Goal: Task Accomplishment & Management: Complete application form

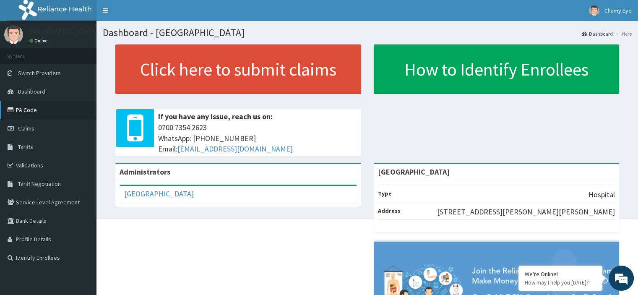
click at [48, 107] on link "PA Code" at bounding box center [48, 110] width 96 height 18
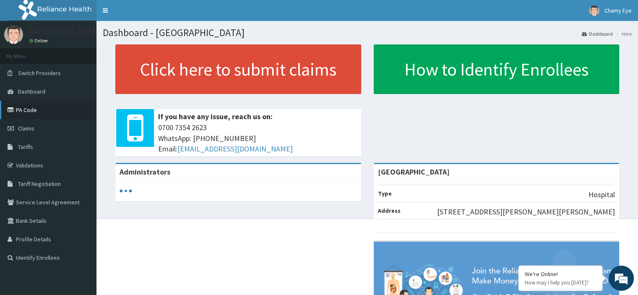
click at [28, 108] on link "PA Code" at bounding box center [48, 110] width 96 height 18
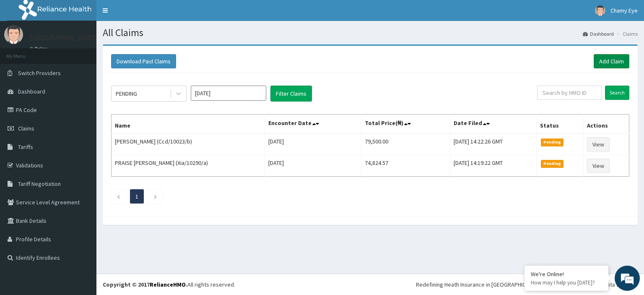
click at [606, 64] on link "Add Claim" at bounding box center [612, 61] width 36 height 14
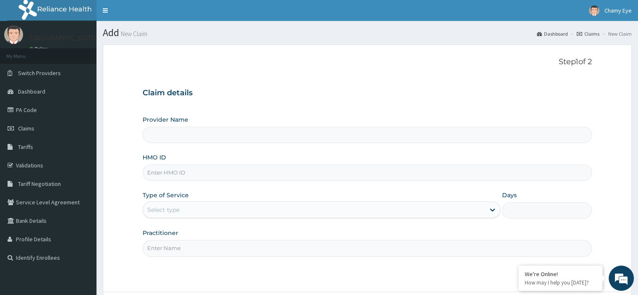
click at [195, 173] on input "HMO ID" at bounding box center [367, 172] width 449 height 16
paste input "Dtn/10006/a"
type input "Dtn/10006/a"
type input "[GEOGRAPHIC_DATA]"
type input "Dtn/10006/a"
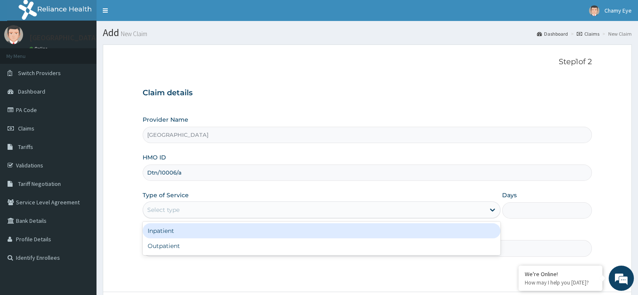
click at [172, 250] on div "Outpatient" at bounding box center [322, 245] width 358 height 15
type input "1"
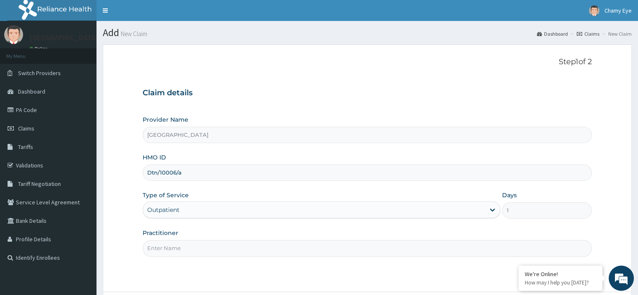
click at [182, 249] on input "Practitioner" at bounding box center [367, 248] width 449 height 16
type input "DR MICHAEL"
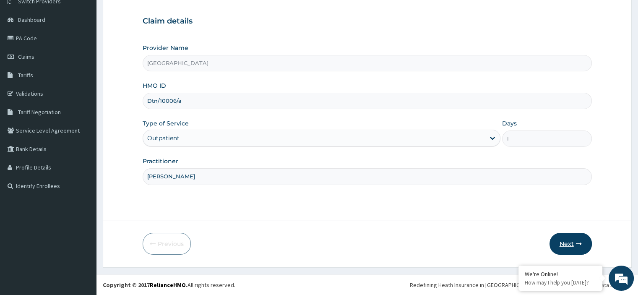
click at [564, 243] on button "Next" at bounding box center [570, 244] width 42 height 22
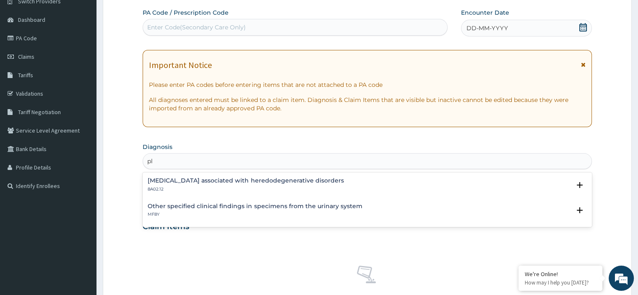
type input "p"
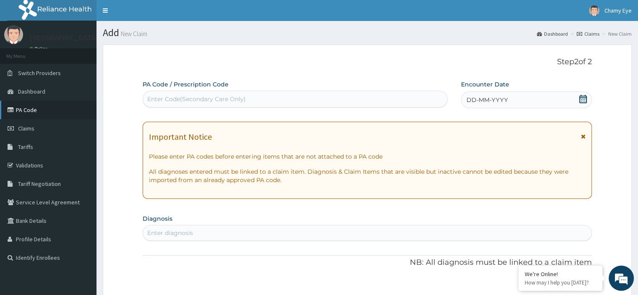
click at [37, 115] on link "PA Code" at bounding box center [48, 110] width 96 height 18
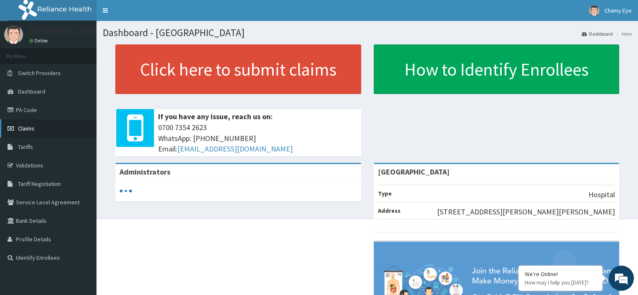
click at [37, 129] on link "Claims" at bounding box center [48, 128] width 96 height 18
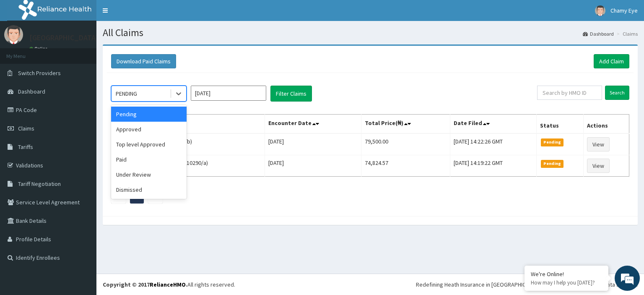
click at [142, 127] on div "Approved" at bounding box center [148, 129] width 75 height 15
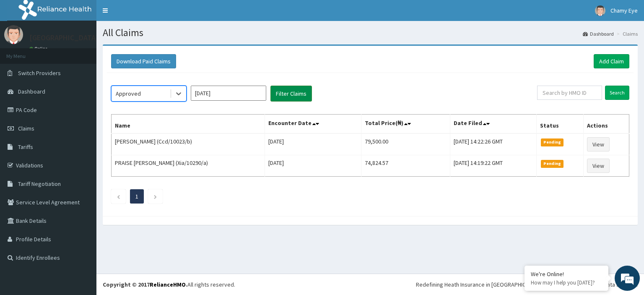
click at [280, 100] on button "Filter Claims" at bounding box center [291, 94] width 42 height 16
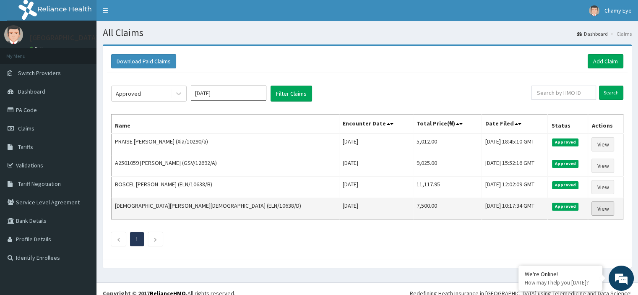
click at [594, 205] on link "View" at bounding box center [602, 208] width 23 height 14
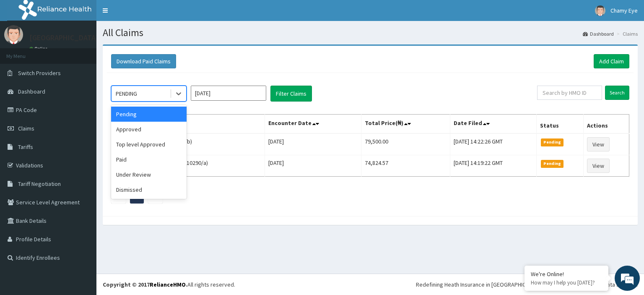
click at [147, 133] on div "Approved" at bounding box center [148, 129] width 75 height 15
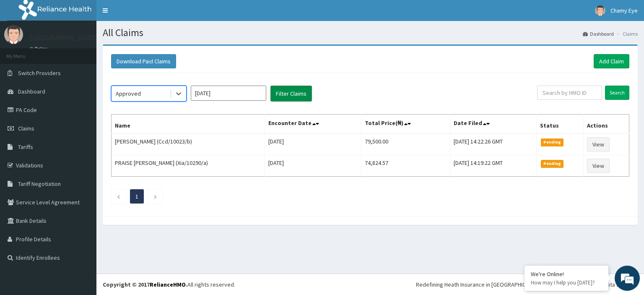
click at [289, 93] on button "Filter Claims" at bounding box center [291, 94] width 42 height 16
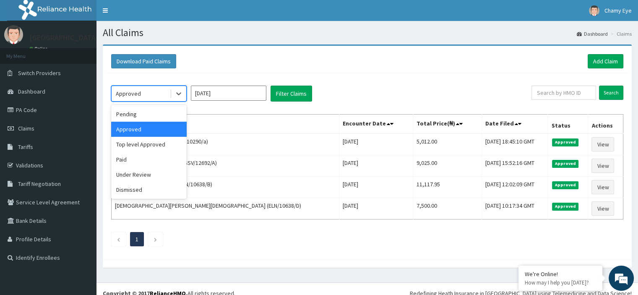
click at [138, 159] on div "Paid" at bounding box center [148, 159] width 75 height 15
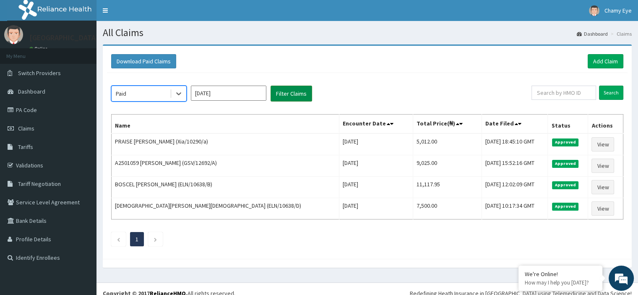
click at [291, 94] on button "Filter Claims" at bounding box center [291, 94] width 42 height 16
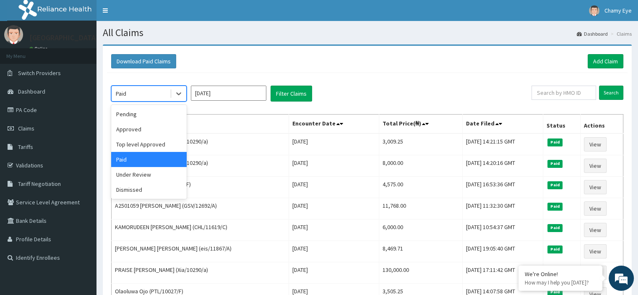
click at [156, 145] on div "Top level Approved" at bounding box center [148, 144] width 75 height 15
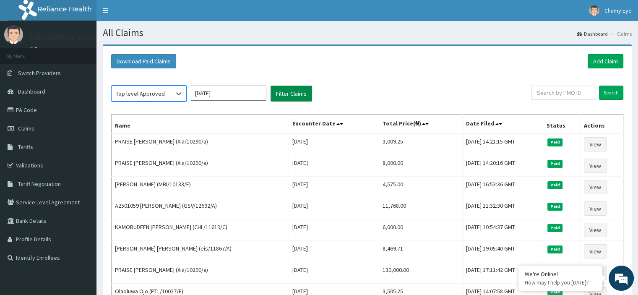
click at [285, 94] on button "Filter Claims" at bounding box center [291, 94] width 42 height 16
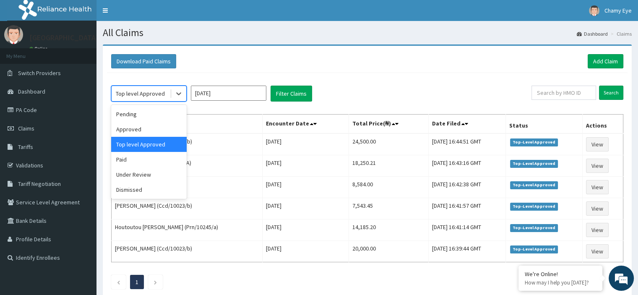
click at [144, 129] on div "Approved" at bounding box center [148, 129] width 75 height 15
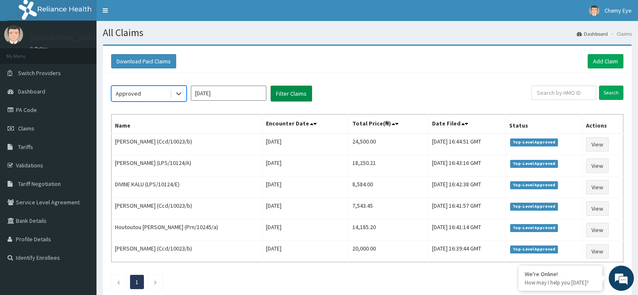
click at [295, 94] on button "Filter Claims" at bounding box center [291, 94] width 42 height 16
